Goal: Information Seeking & Learning: Learn about a topic

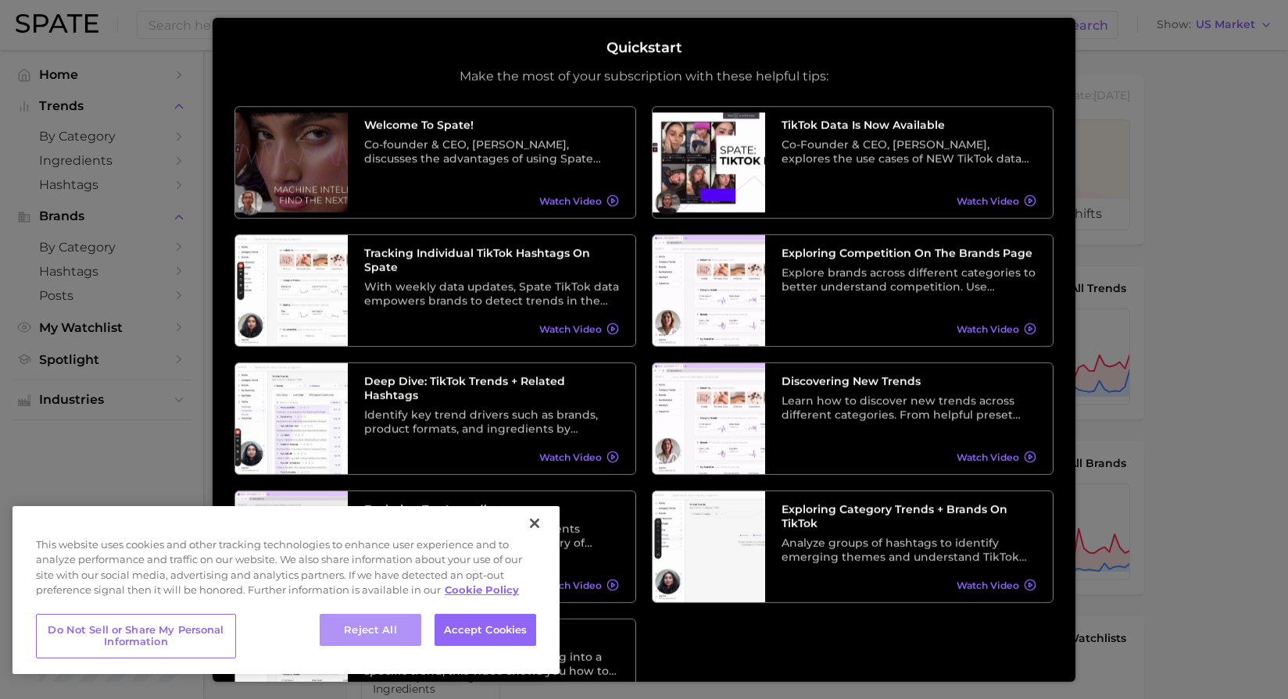
click at [320, 631] on button "Reject All" at bounding box center [371, 630] width 102 height 33
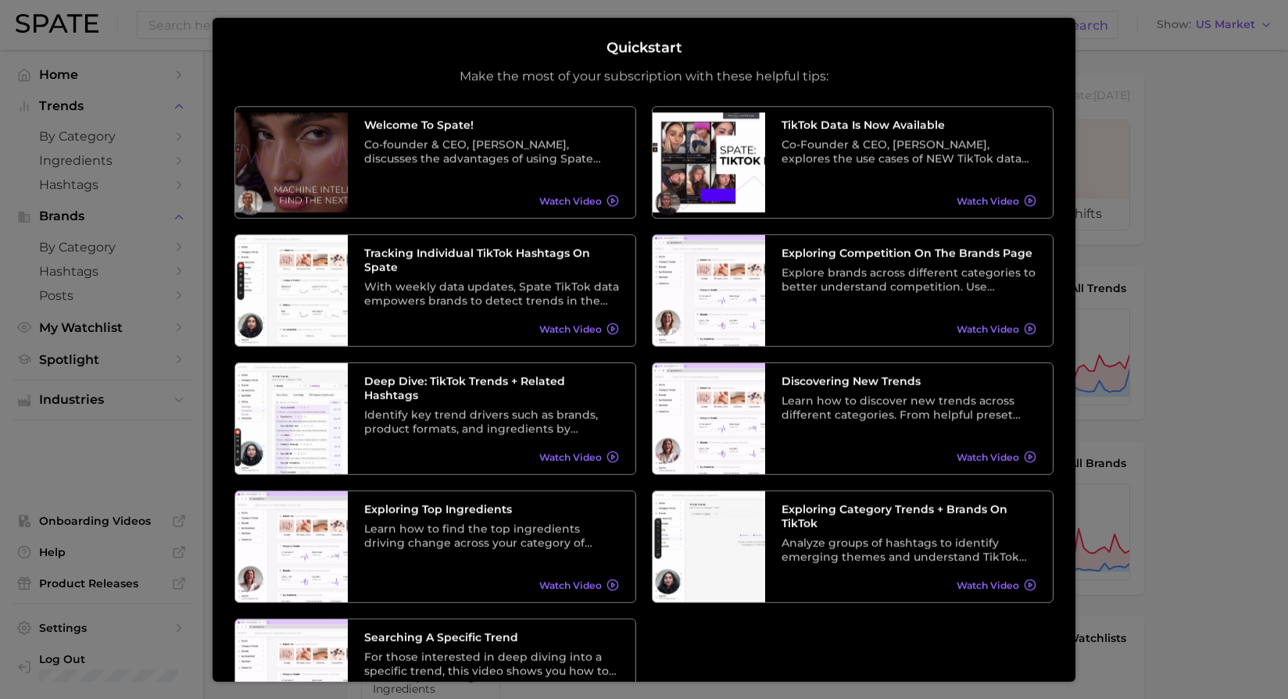
click at [1081, 131] on div at bounding box center [644, 634] width 1288 height 1268
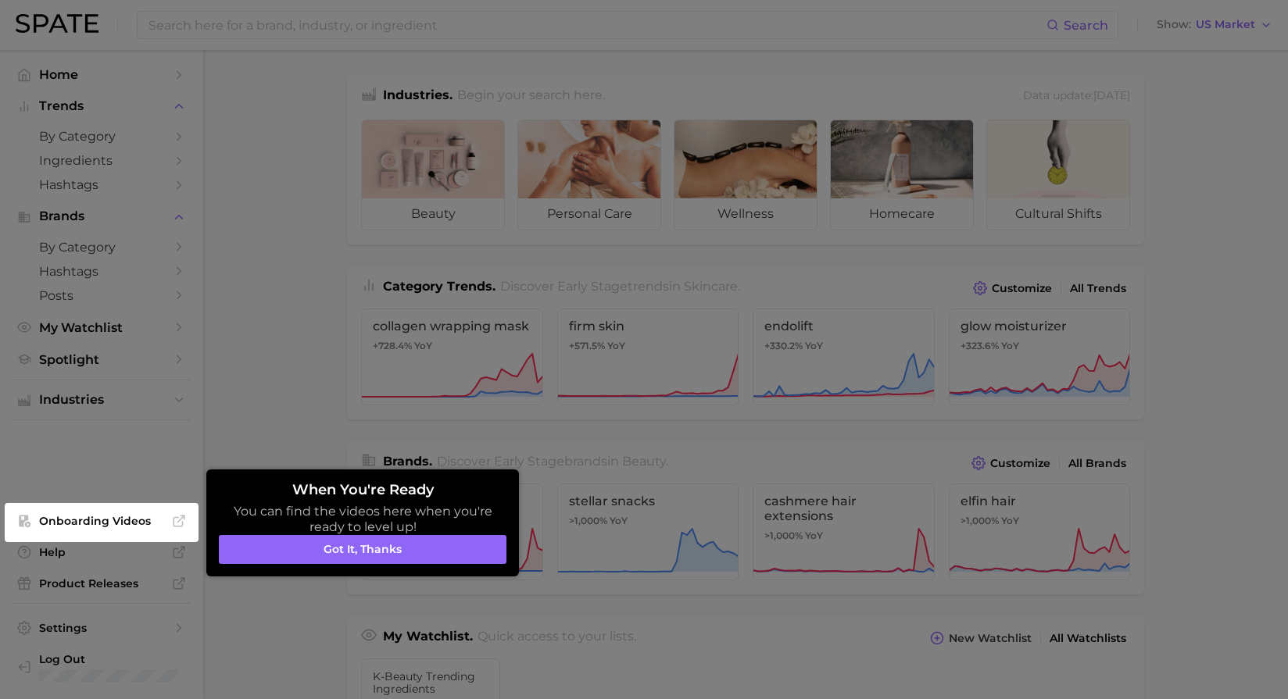
click at [654, 86] on div at bounding box center [644, 634] width 1288 height 1268
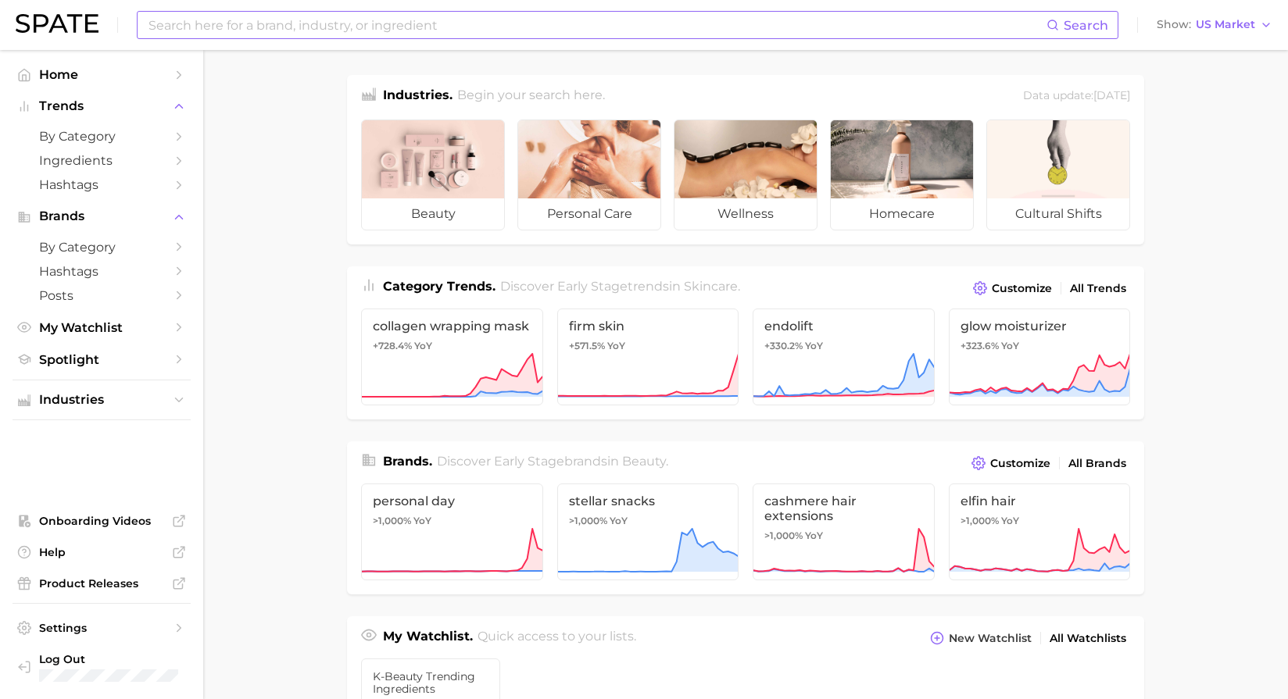
click at [299, 30] on input at bounding box center [596, 25] width 899 height 27
type input "t"
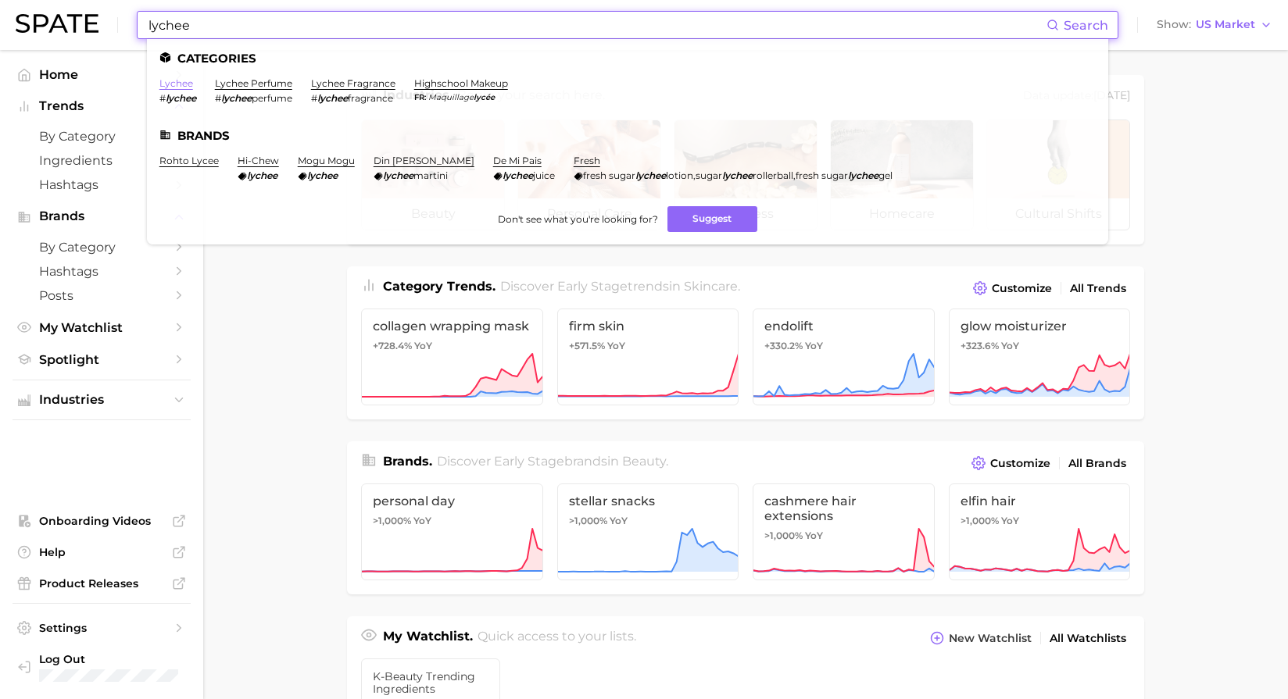
type input "lychee"
click at [181, 81] on link "lychee" at bounding box center [176, 83] width 34 height 12
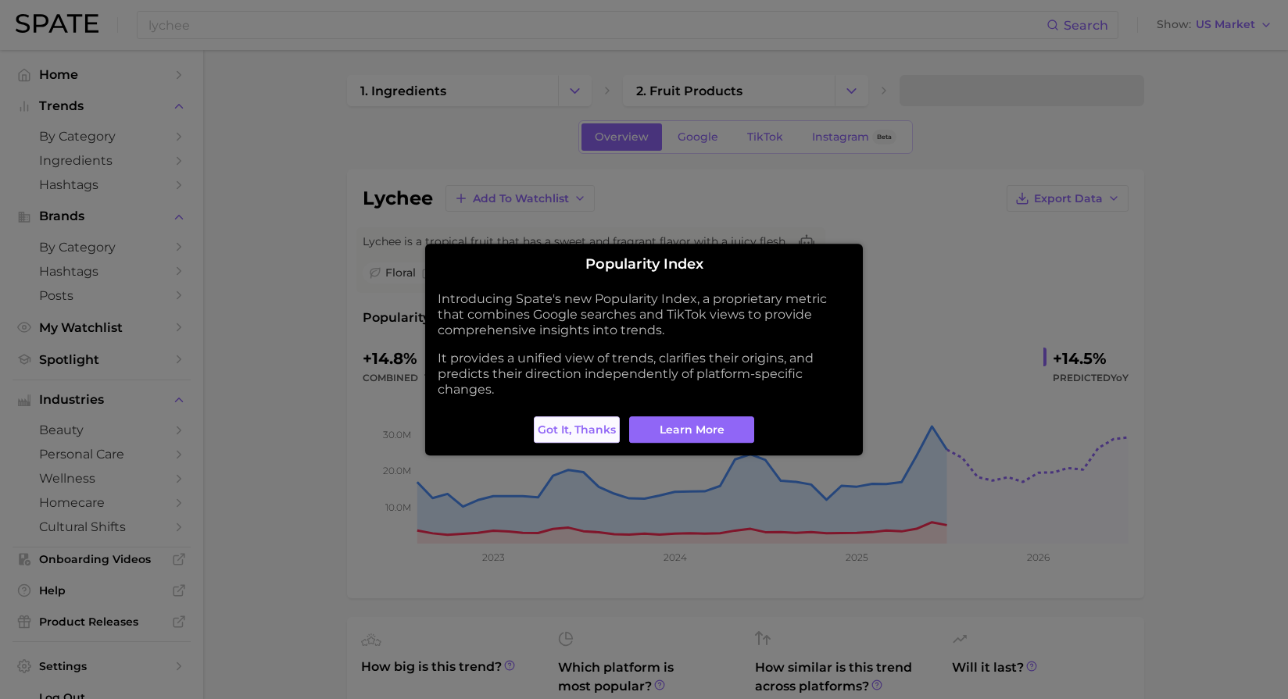
click at [603, 423] on span "Got it, thanks" at bounding box center [577, 429] width 78 height 13
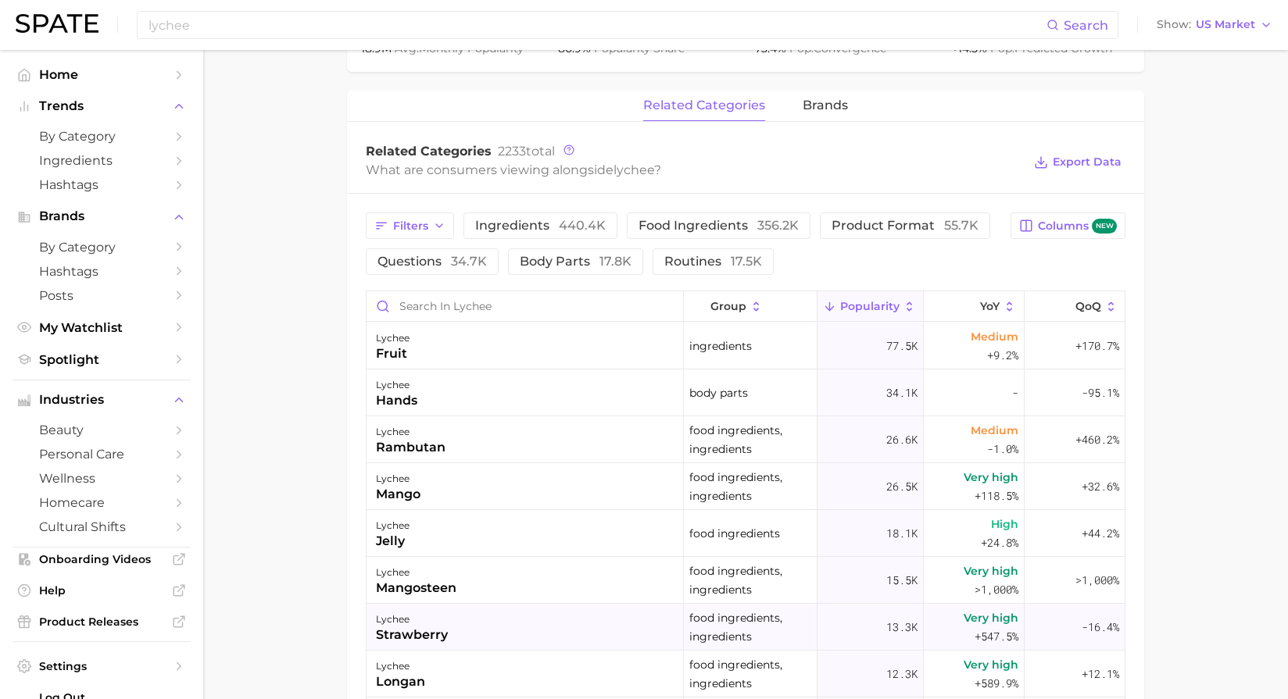
scroll to position [216, 0]
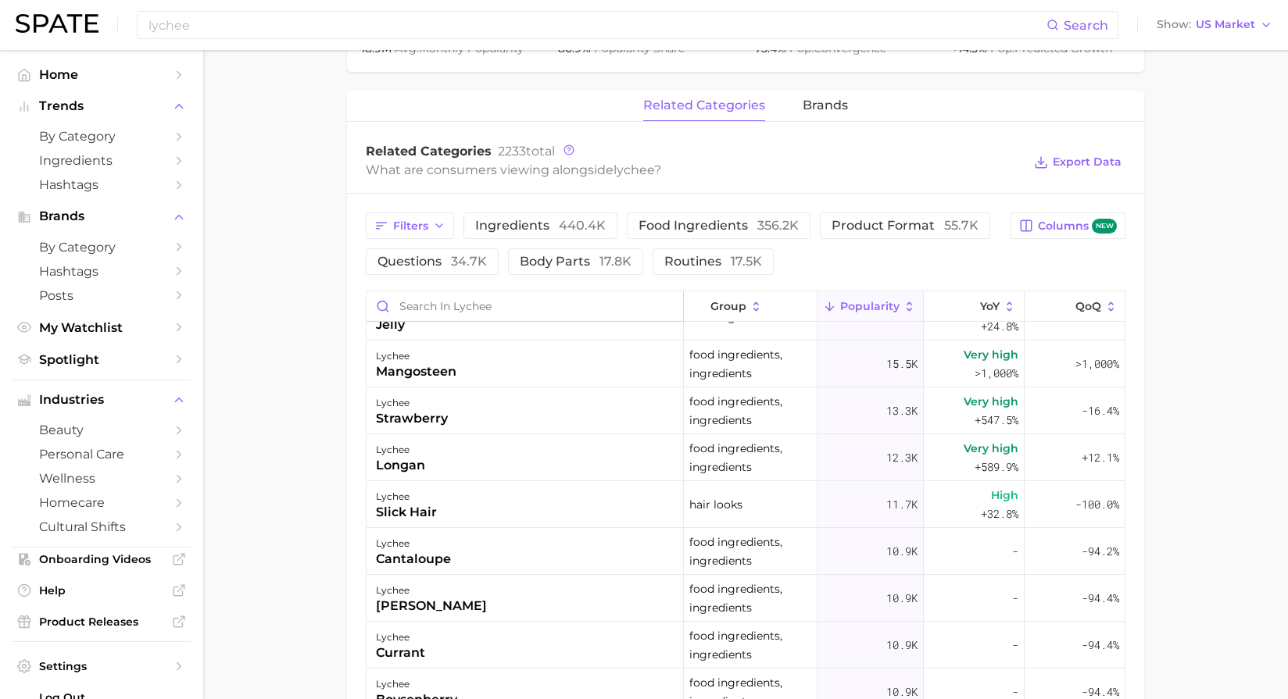
click at [479, 321] on input "Search in lychee" at bounding box center [524, 306] width 316 height 30
type input "body wash"
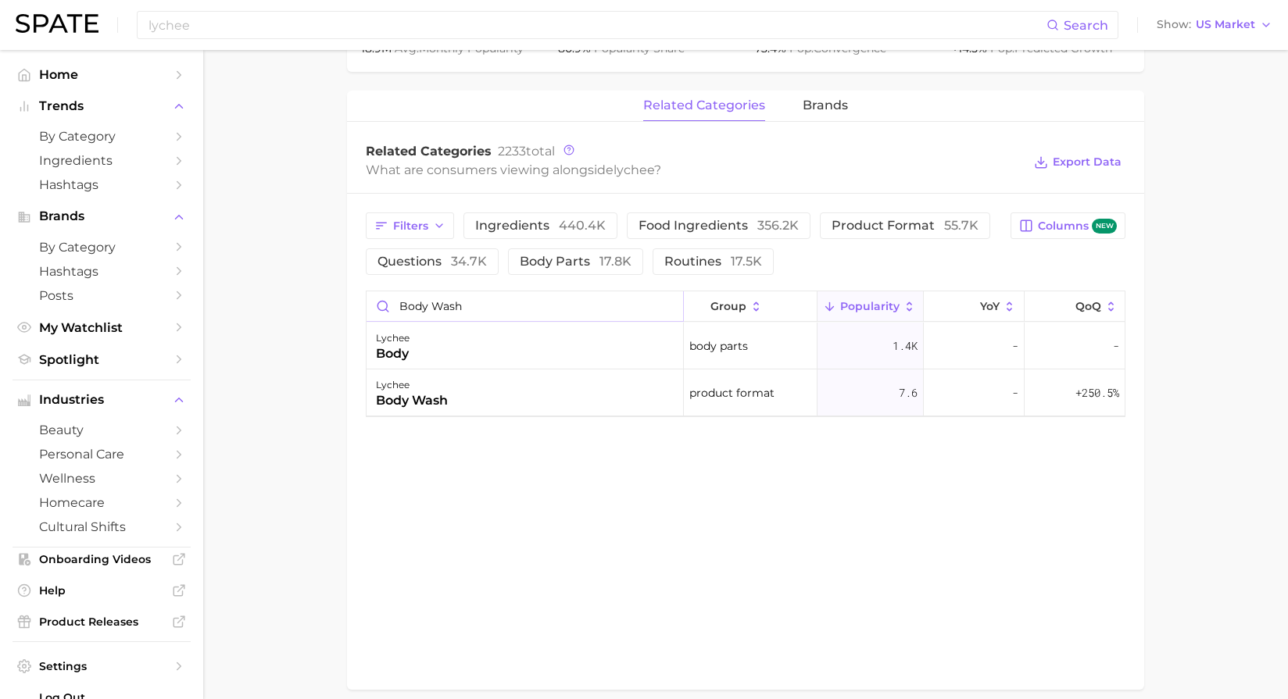
drag, startPoint x: 472, startPoint y: 310, endPoint x: 294, endPoint y: 289, distance: 179.4
click at [294, 289] on main "1. ingredients 2. fruit products 3. lychee Overview Google TikTok Instagram Bet…" at bounding box center [745, 56] width 1085 height 1424
